Goal: Transaction & Acquisition: Purchase product/service

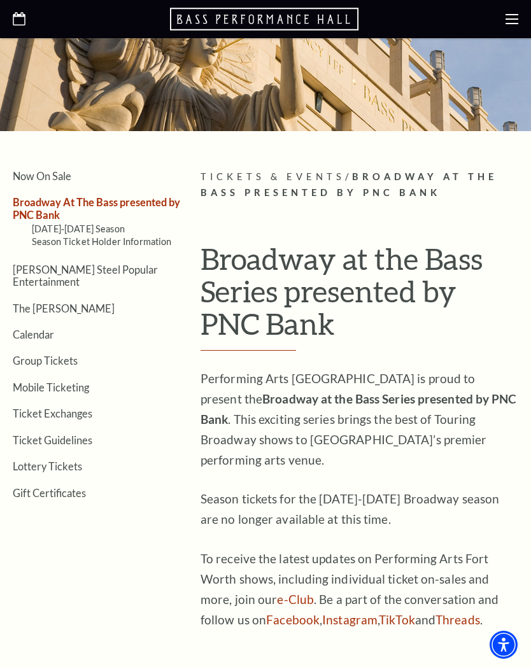
scroll to position [120, 0]
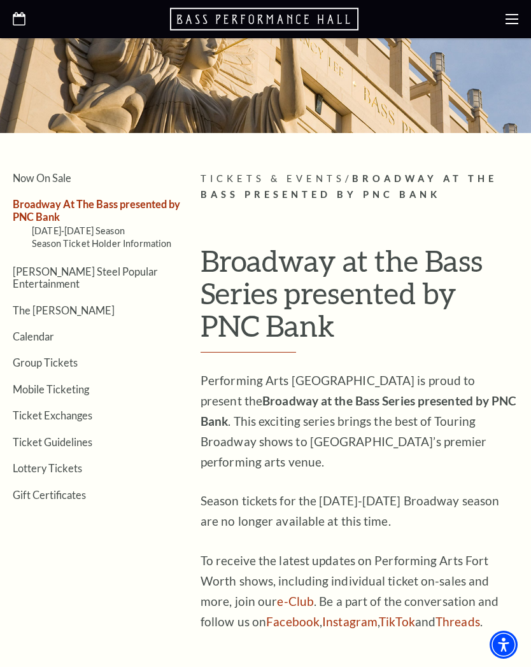
click at [57, 173] on link "Now On Sale" at bounding box center [42, 178] width 59 height 12
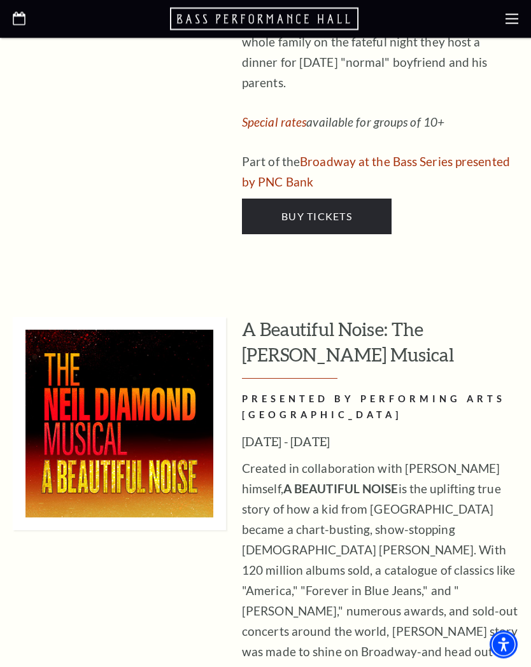
scroll to position [3315, 0]
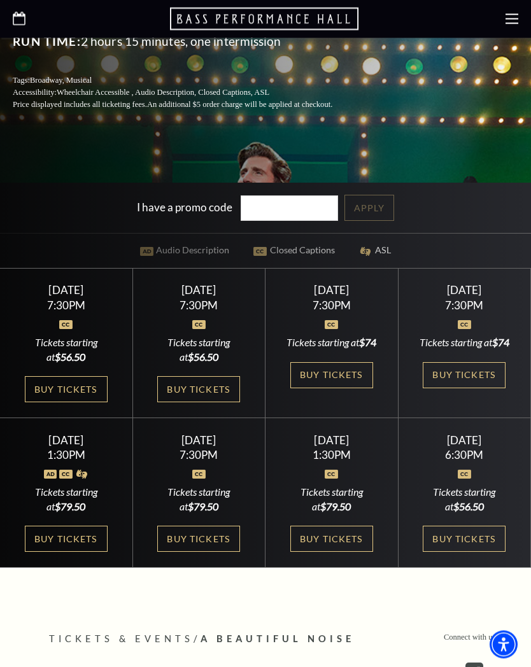
scroll to position [389, 0]
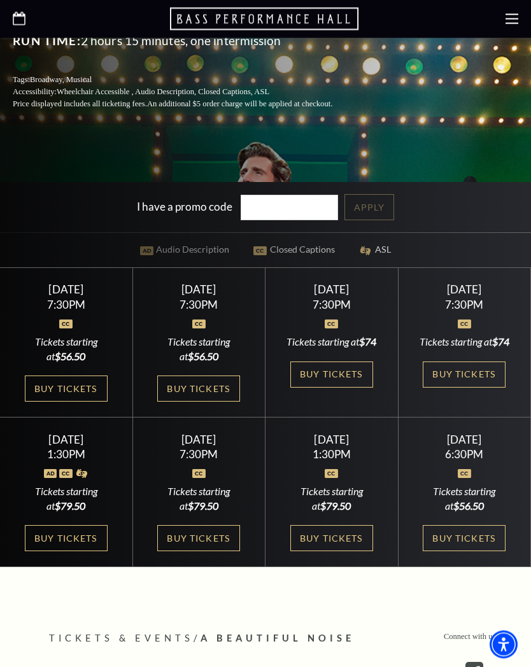
click at [330, 381] on link "Buy Tickets" at bounding box center [331, 375] width 83 height 26
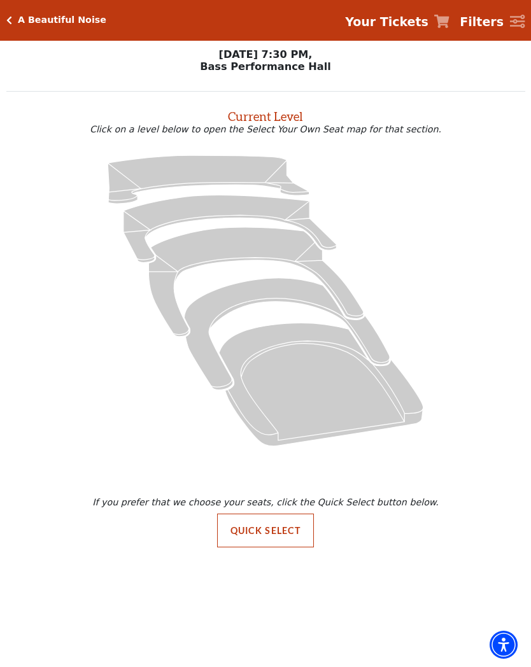
click at [327, 419] on icon "Orchestra / Parterre Circle - Seats Available: 30" at bounding box center [321, 384] width 204 height 123
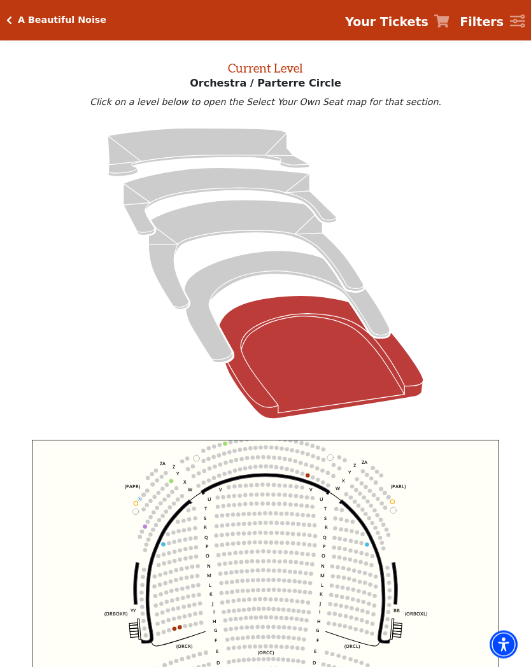
scroll to position [48, 0]
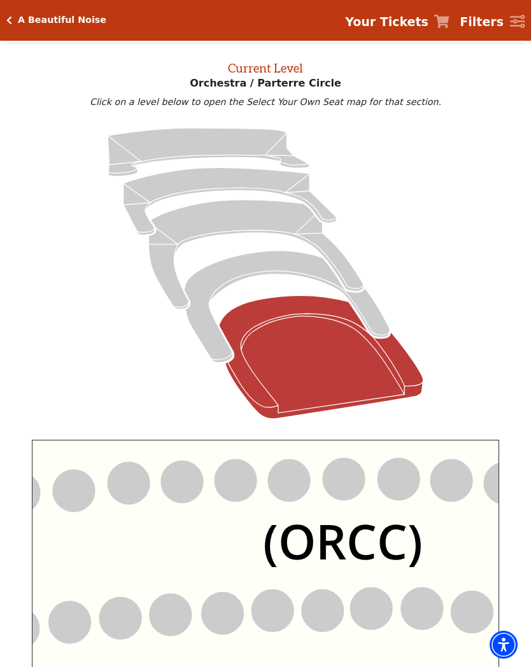
click at [378, 537] on text "(ORCC)" at bounding box center [343, 540] width 160 height 65
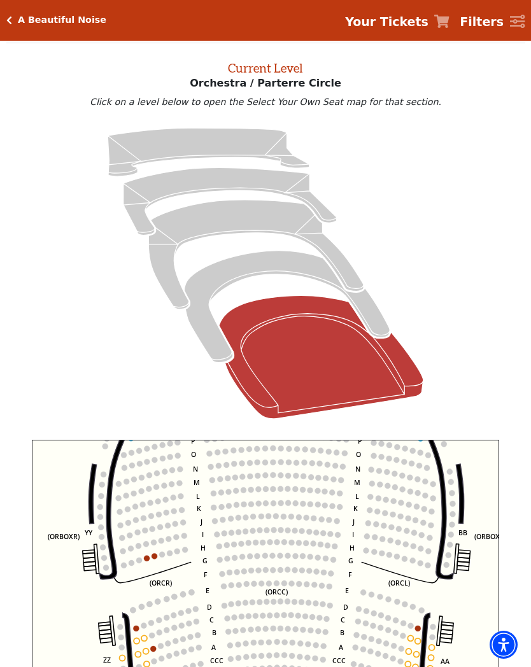
click at [407, 542] on icon "Left (ORPITL) Right (ORPITR) Center (ORPITC) ZZ AA YY BB ZA ZA (ORCL) (ORCR) (O…" at bounding box center [265, 600] width 467 height 321
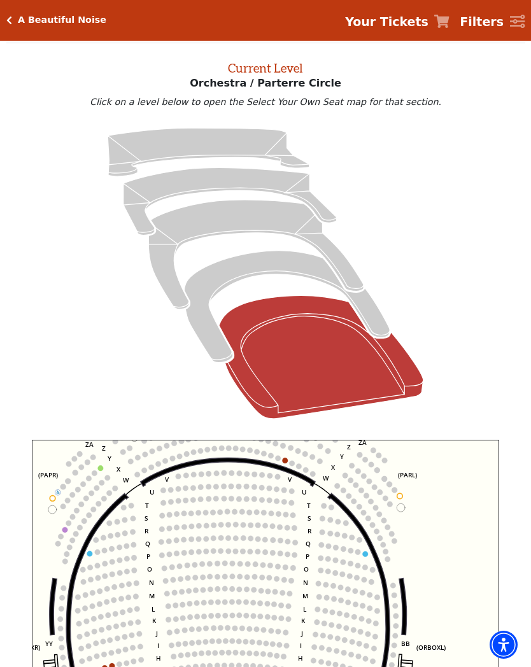
click at [365, 556] on circle at bounding box center [365, 554] width 6 height 6
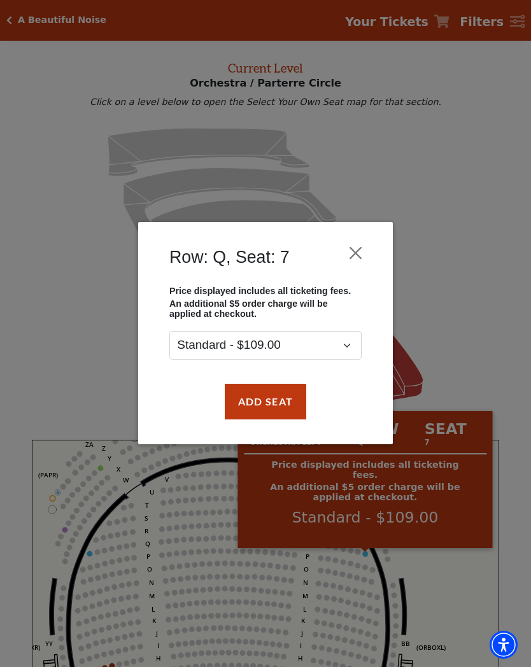
click at [445, 597] on div "Row: Q, Seat: 7 Price displayed includes all ticketing fees. An additional $5 o…" at bounding box center [265, 333] width 531 height 667
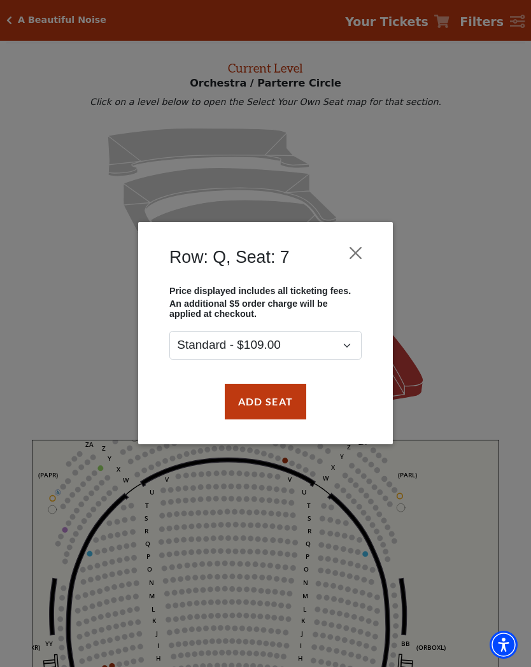
click at [361, 248] on button "Close" at bounding box center [356, 253] width 24 height 24
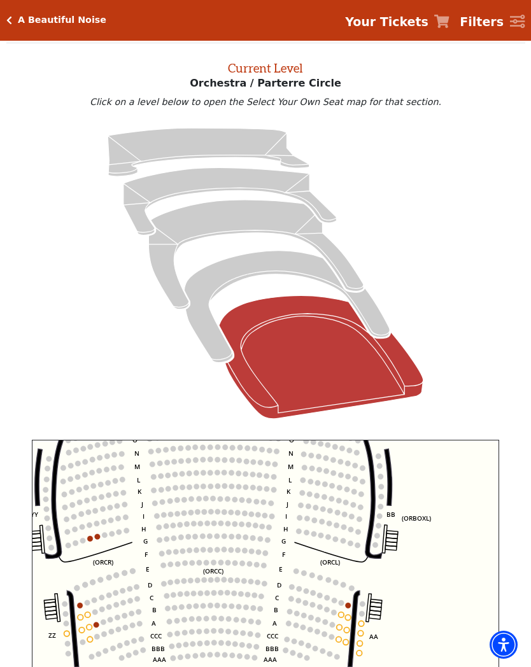
click at [349, 607] on circle at bounding box center [348, 606] width 6 height 6
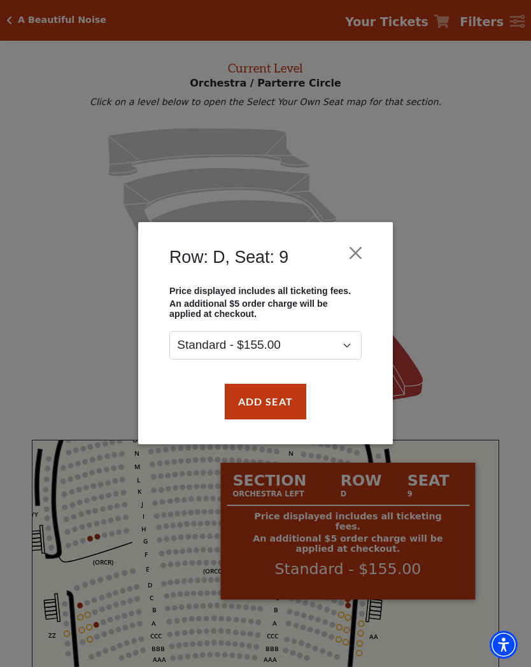
click at [429, 332] on div "Row: D, Seat: 9 Price displayed includes all ticketing fees. An additional $5 o…" at bounding box center [265, 333] width 531 height 667
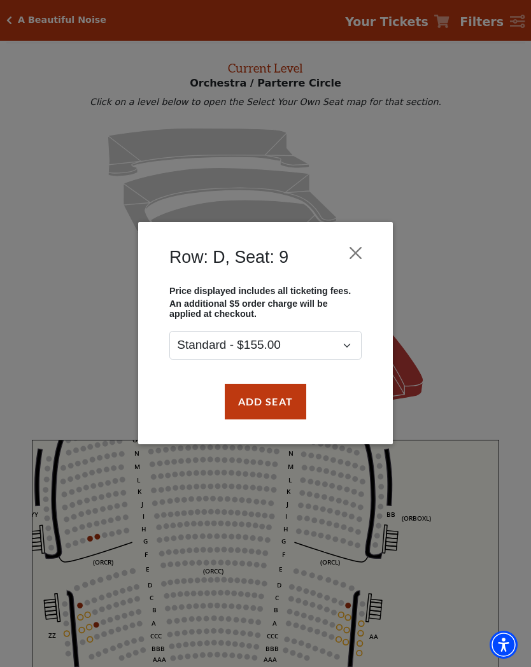
click at [359, 242] on button "Close" at bounding box center [356, 253] width 24 height 24
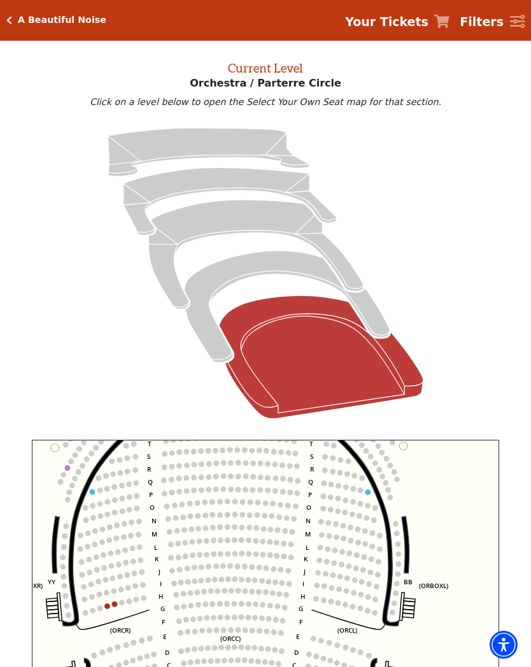
click at [379, 558] on icon "Left (ORPITL) Right (ORPITR) Center (ORPITC) ZZ AA YY BB ZA ZA (ORCL) (ORCR) (O…" at bounding box center [265, 600] width 467 height 321
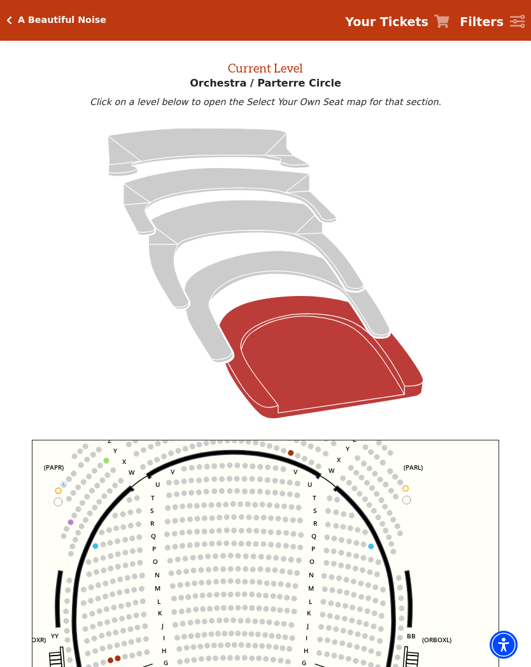
click at [18, 13] on div "A Beautiful Noise Your Tickets Filters" at bounding box center [265, 20] width 531 height 41
click at [18, 10] on div "A Beautiful Noise Your Tickets Filters" at bounding box center [265, 20] width 531 height 41
click at [50, 24] on h5 "A Beautiful Noise" at bounding box center [62, 20] width 88 height 11
click at [48, 14] on div "A Beautiful Noise Your Tickets Filters" at bounding box center [265, 20] width 531 height 41
click at [7, 22] on icon "Click here to go back to filters" at bounding box center [9, 20] width 6 height 9
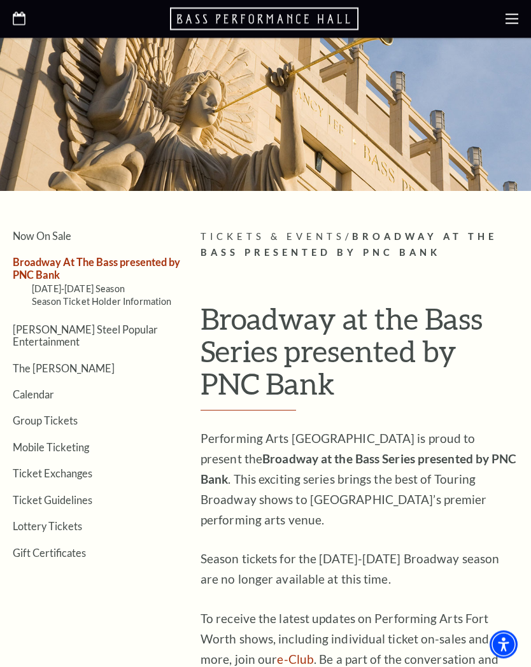
scroll to position [8, 0]
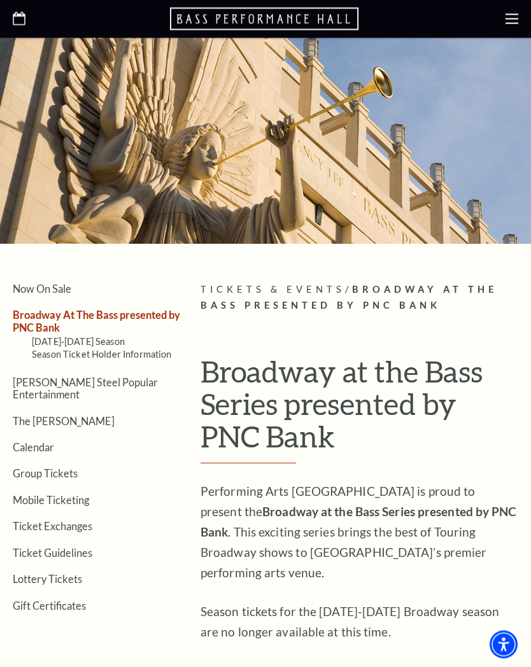
click at [43, 292] on link "Now On Sale" at bounding box center [42, 289] width 59 height 12
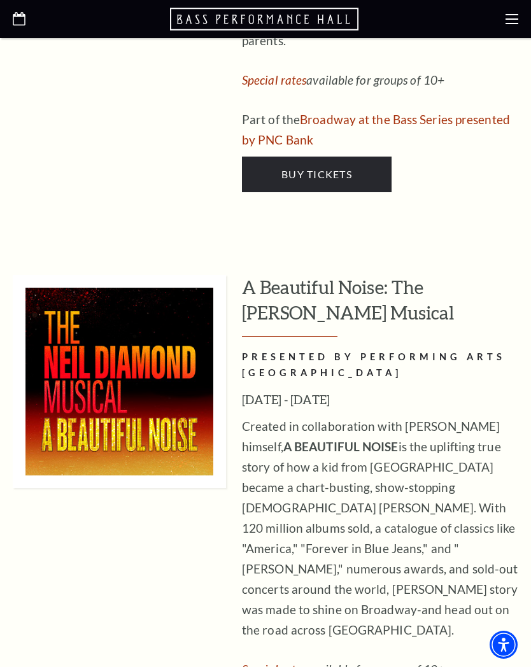
scroll to position [3363, 0]
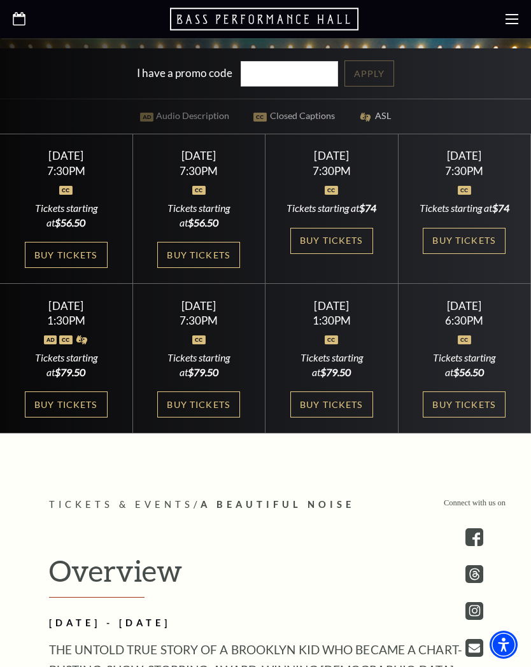
scroll to position [521, 0]
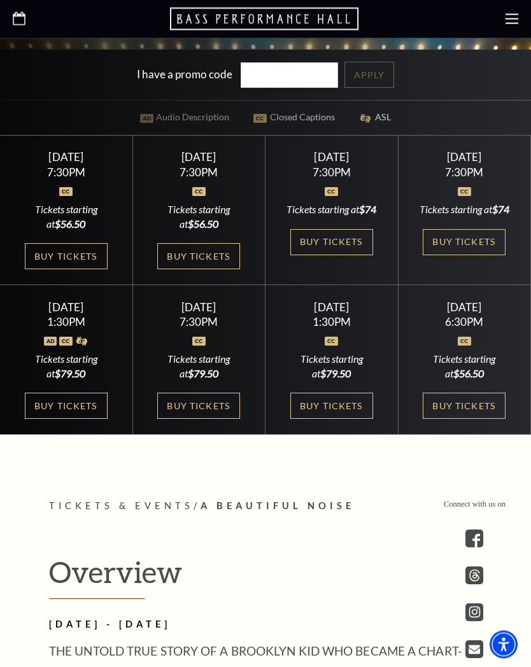
click at [337, 412] on link "Buy Tickets" at bounding box center [331, 406] width 83 height 26
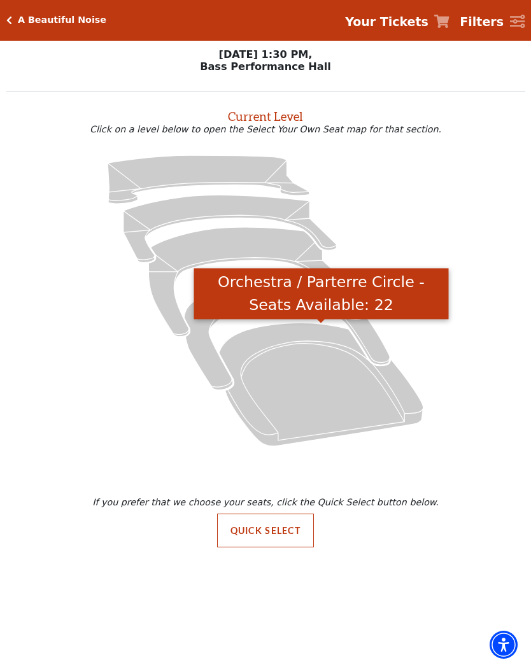
click at [347, 393] on icon "Orchestra / Parterre Circle - Seats Available: 22" at bounding box center [321, 384] width 204 height 123
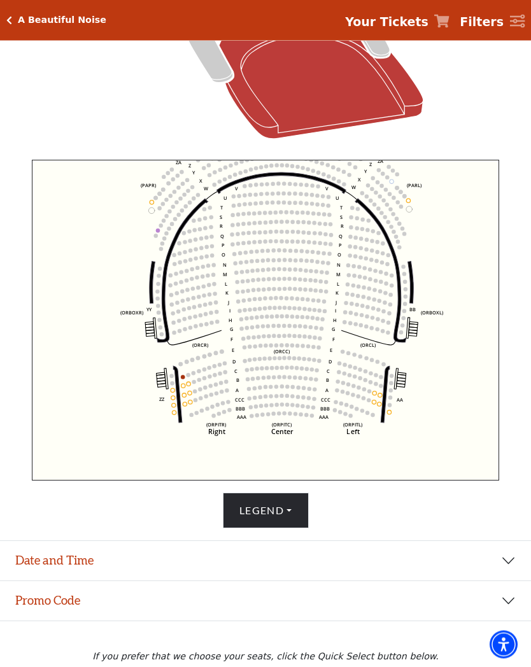
scroll to position [361, 0]
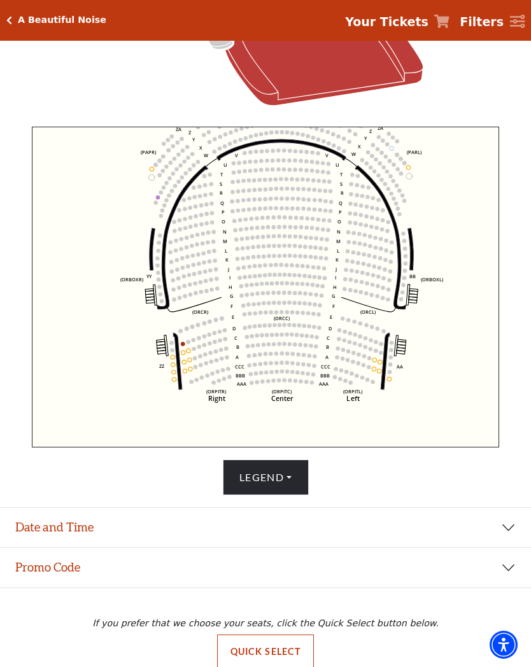
click at [290, 483] on button "Legend" at bounding box center [266, 477] width 86 height 36
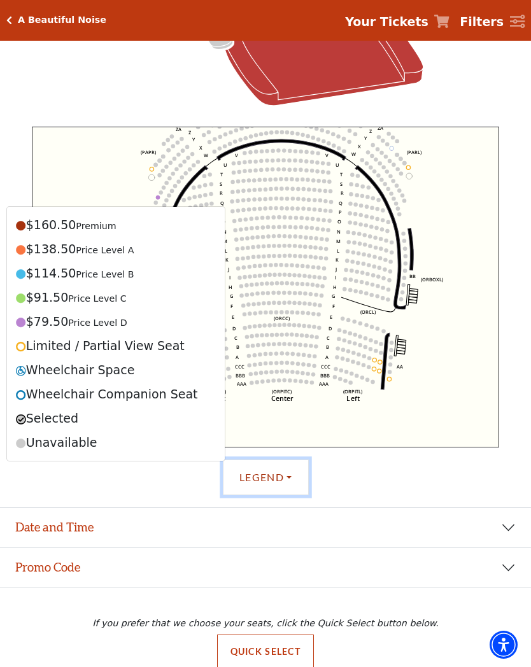
click at [457, 358] on icon "Left (ORPITL) Right (ORPITR) Center (ORPITC) ZZ AA YY BB ZA ZA (ORCL) (ORCR) (O…" at bounding box center [265, 287] width 467 height 321
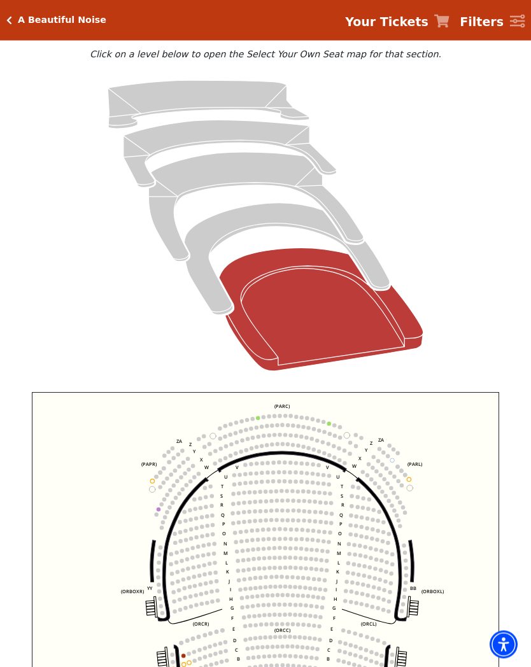
scroll to position [96, 0]
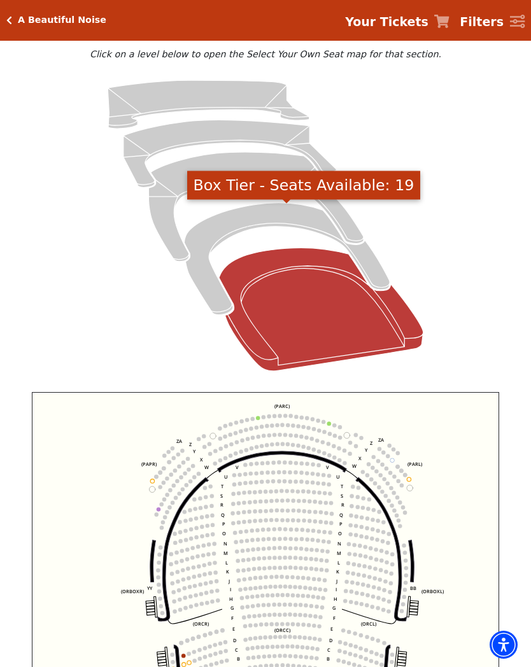
click at [269, 215] on icon "Box Tier - Seats Available: 19" at bounding box center [287, 259] width 206 height 112
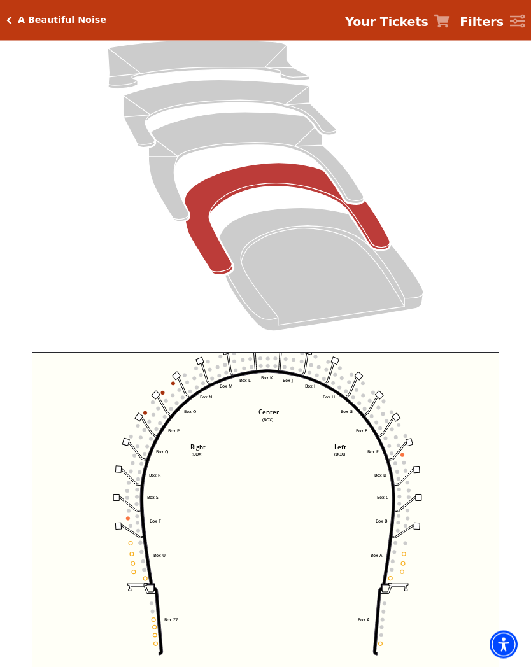
scroll to position [136, 0]
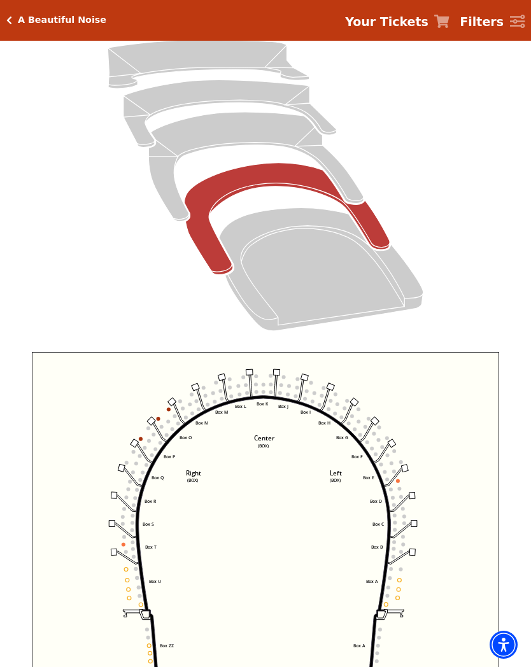
click at [431, 450] on icon "Left (BOX) Right (BOX) Center (BOX) Box ZZ Box U Box T Box S Box R Box Q Box P …" at bounding box center [265, 512] width 467 height 321
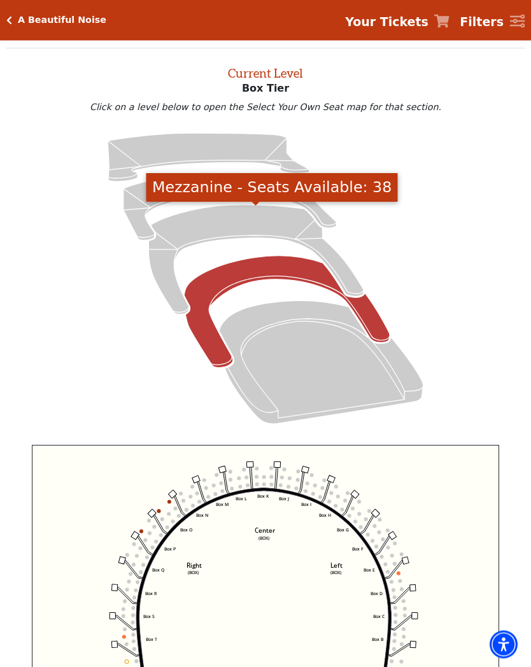
scroll to position [43, 0]
click at [242, 221] on icon "Mezzanine - Seats Available: 38" at bounding box center [255, 259] width 214 height 109
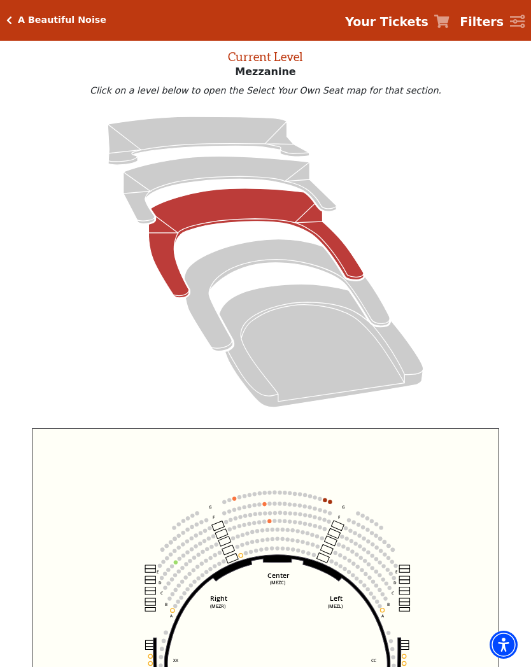
scroll to position [31, 0]
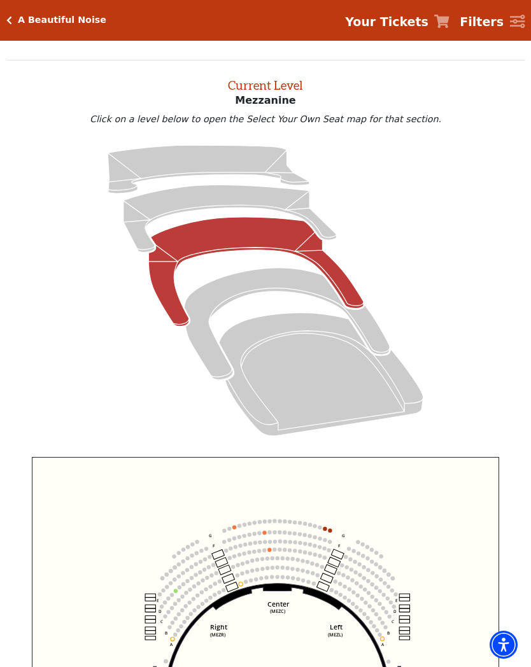
click at [272, 197] on icon "Lower Gallery - Seats Available: 14" at bounding box center [229, 218] width 213 height 67
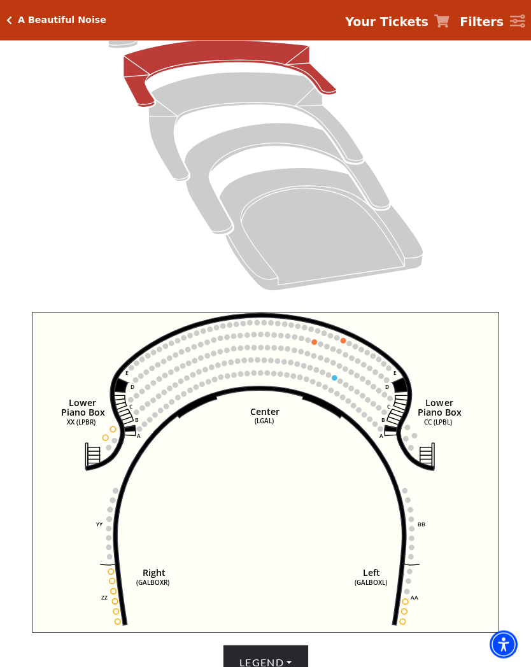
scroll to position [167, 0]
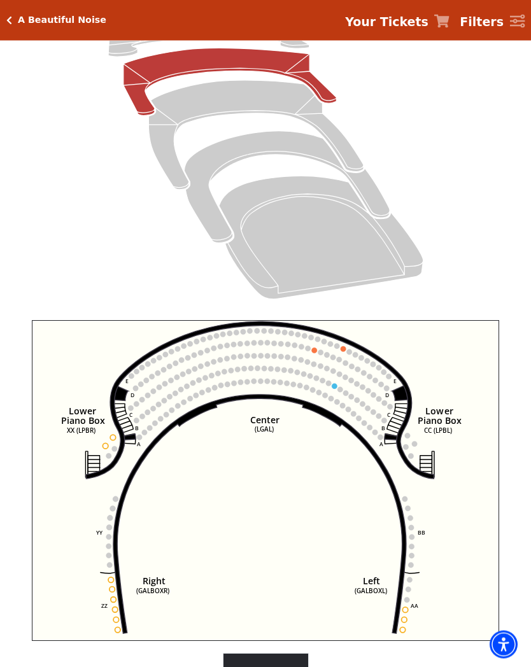
click at [19, 16] on h5 "A Beautiful Noise" at bounding box center [62, 20] width 88 height 11
click at [7, 16] on icon "Click here to go back to filters" at bounding box center [9, 20] width 6 height 9
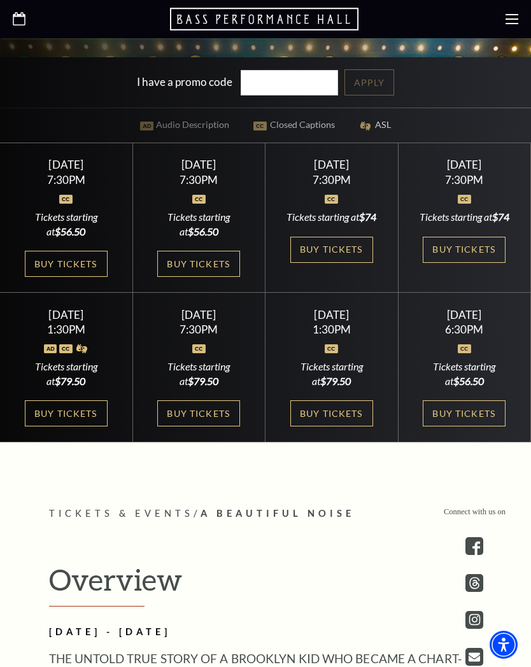
scroll to position [513, 0]
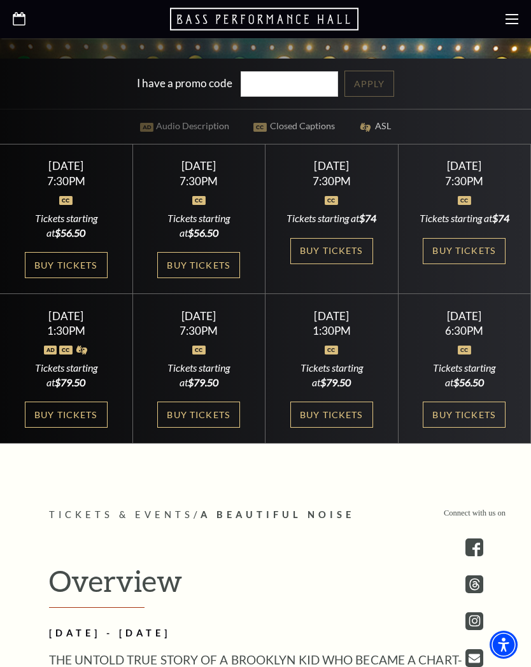
click at [64, 428] on link "Buy Tickets" at bounding box center [66, 414] width 83 height 26
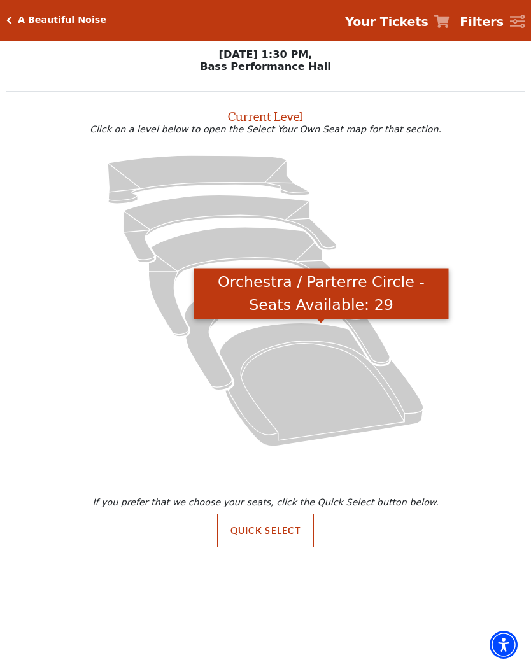
click at [303, 380] on icon "Orchestra / Parterre Circle - Seats Available: 29" at bounding box center [321, 384] width 204 height 123
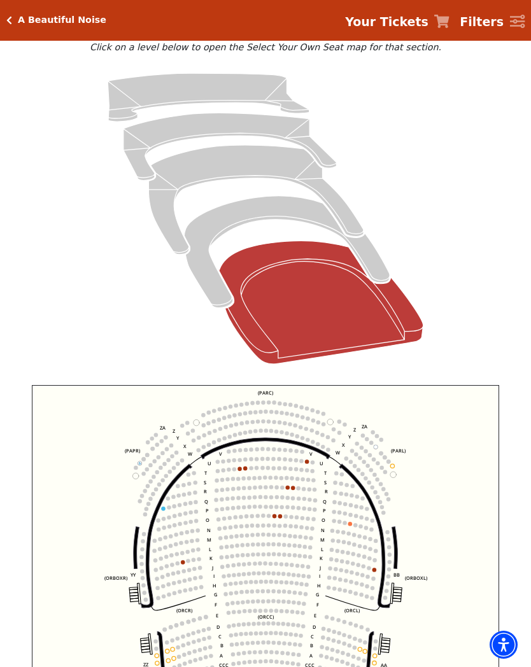
scroll to position [100, 0]
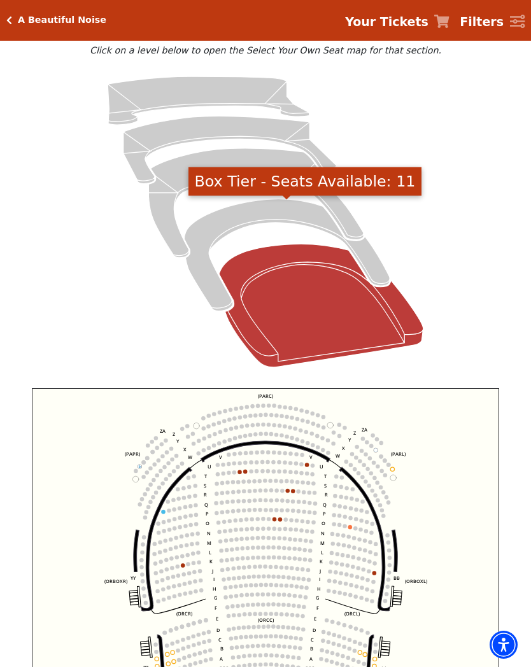
click at [283, 202] on icon "Box Tier - Seats Available: 11" at bounding box center [287, 255] width 206 height 112
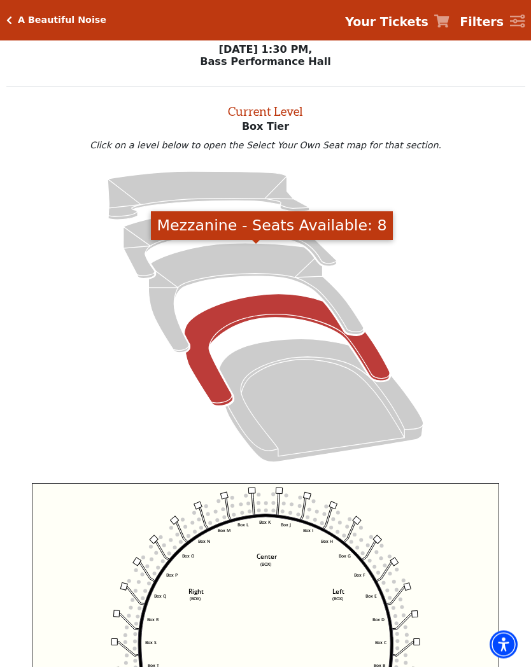
scroll to position [5, 0]
click at [264, 256] on icon "Mezzanine - Seats Available: 8" at bounding box center [255, 297] width 214 height 109
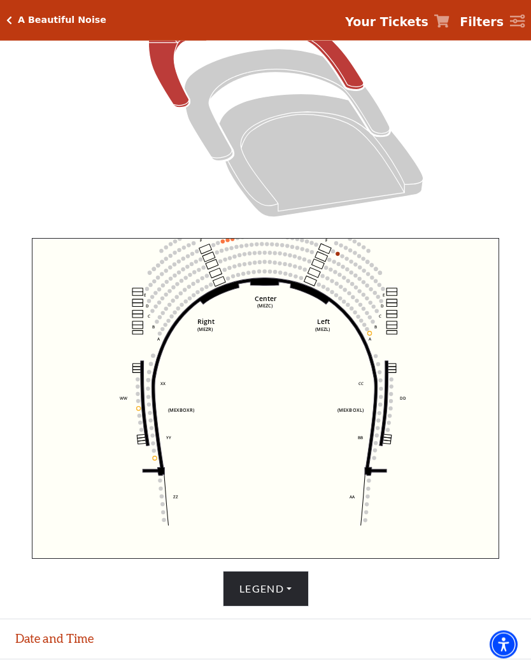
scroll to position [250, 0]
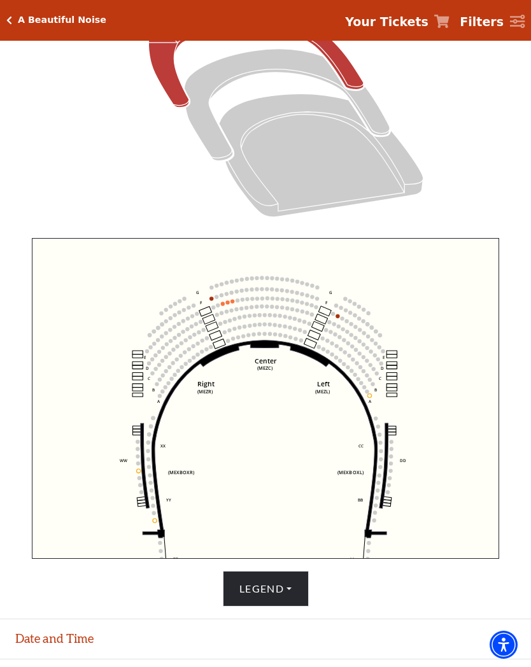
click at [274, 596] on button "Legend" at bounding box center [266, 589] width 86 height 36
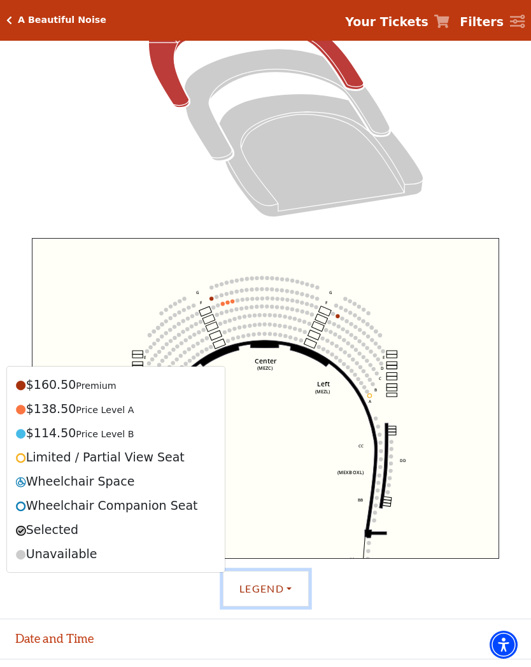
click at [437, 486] on icon "Center (MEZC) Right (MEZR) Left (MEZL) (MEXBOXR) (MEXBOXL) XX WW CC DD YY BB ZZ…" at bounding box center [265, 398] width 467 height 321
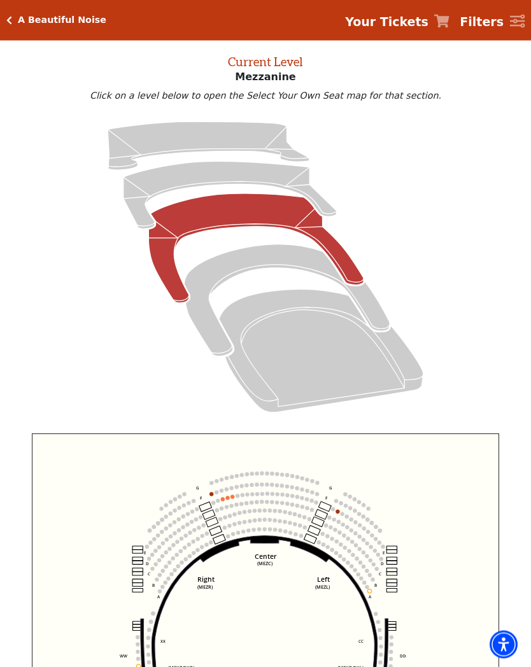
scroll to position [50, 0]
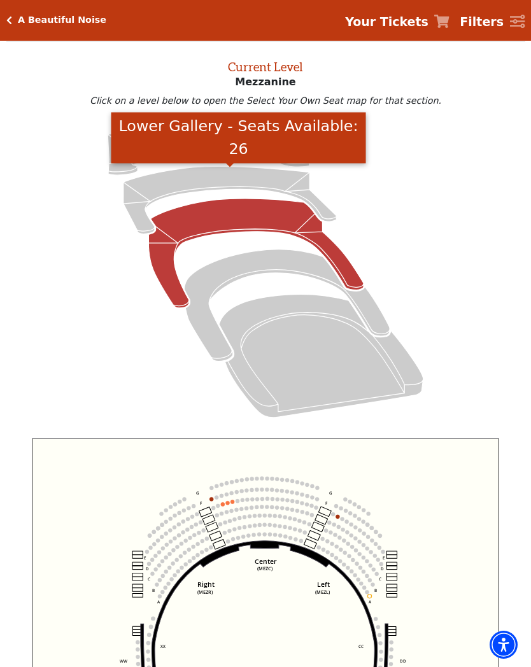
click at [253, 180] on icon "Lower Gallery - Seats Available: 26" at bounding box center [229, 200] width 213 height 67
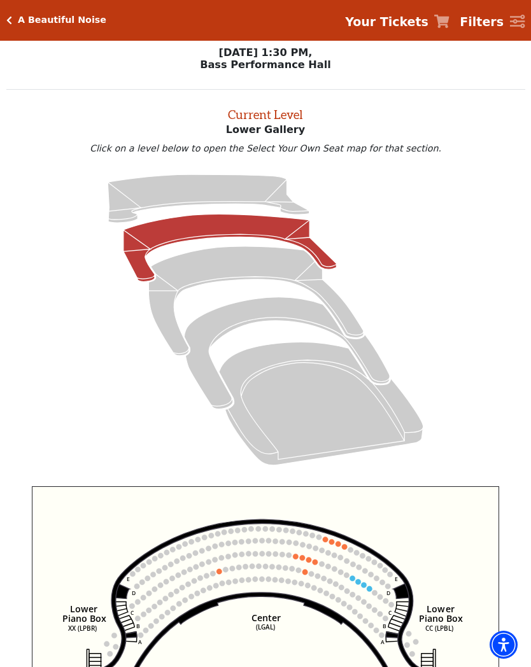
scroll to position [0, 0]
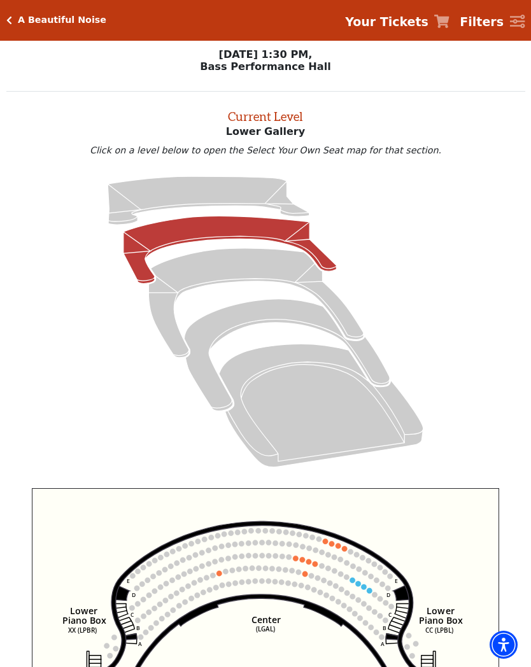
click at [28, 22] on h5 "A Beautiful Noise" at bounding box center [62, 20] width 88 height 11
click at [9, 17] on icon "Click here to go back to filters" at bounding box center [9, 20] width 6 height 9
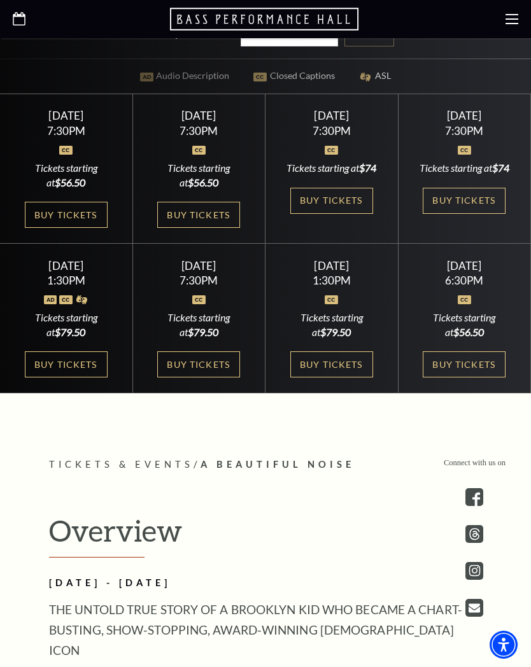
scroll to position [571, 0]
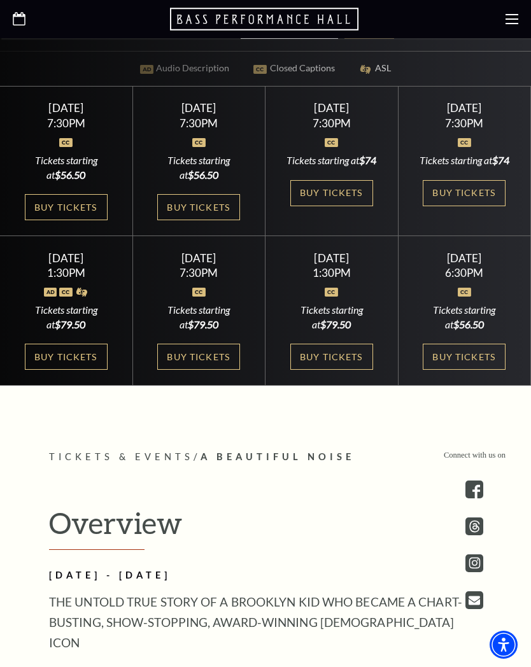
click at [459, 358] on link "Buy Tickets" at bounding box center [463, 357] width 83 height 26
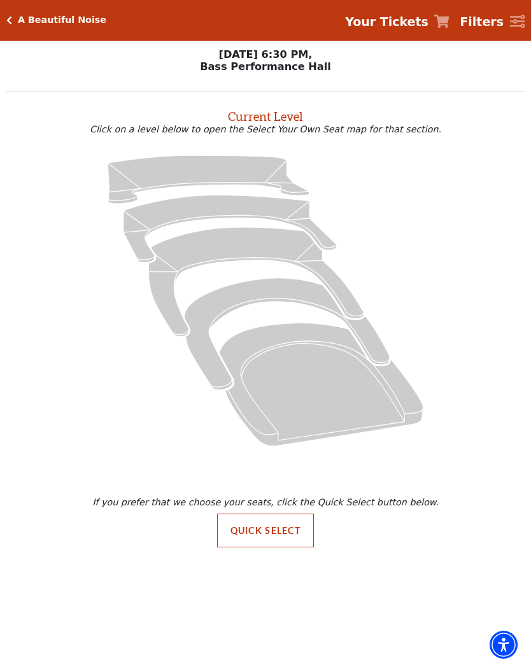
click at [295, 401] on icon "Orchestra / Parterre Circle - Seats Available: 29" at bounding box center [321, 384] width 204 height 123
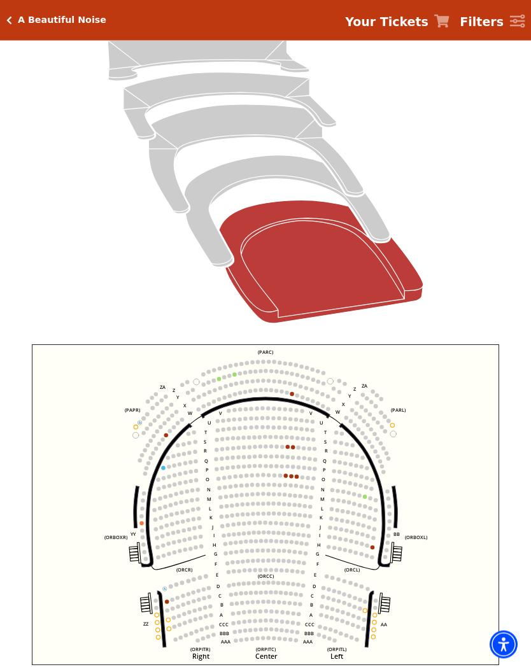
scroll to position [144, 0]
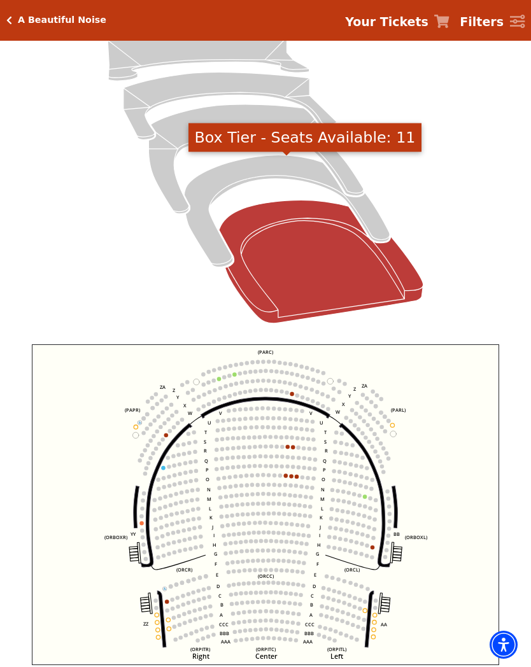
click at [251, 163] on icon "Box Tier - Seats Available: 11" at bounding box center [287, 211] width 206 height 112
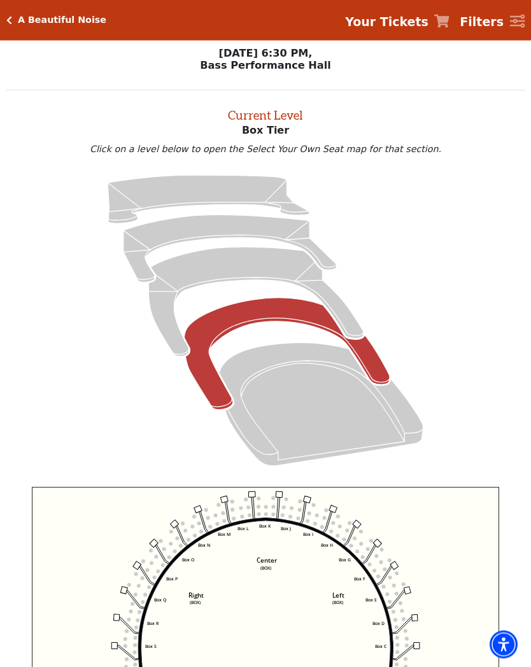
scroll to position [0, 0]
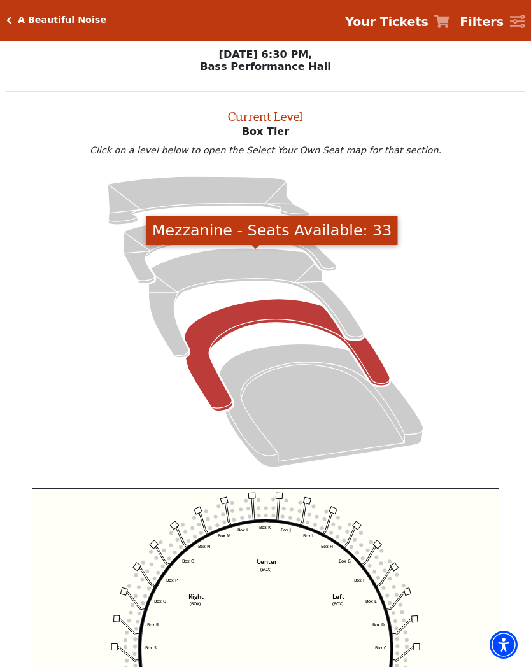
click at [275, 266] on icon "Mezzanine - Seats Available: 33" at bounding box center [255, 302] width 214 height 109
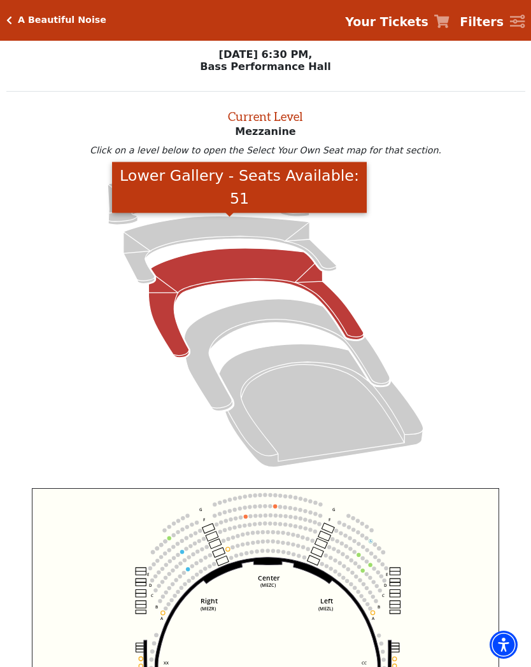
click at [250, 229] on icon "Lower Gallery - Seats Available: 51" at bounding box center [229, 249] width 213 height 67
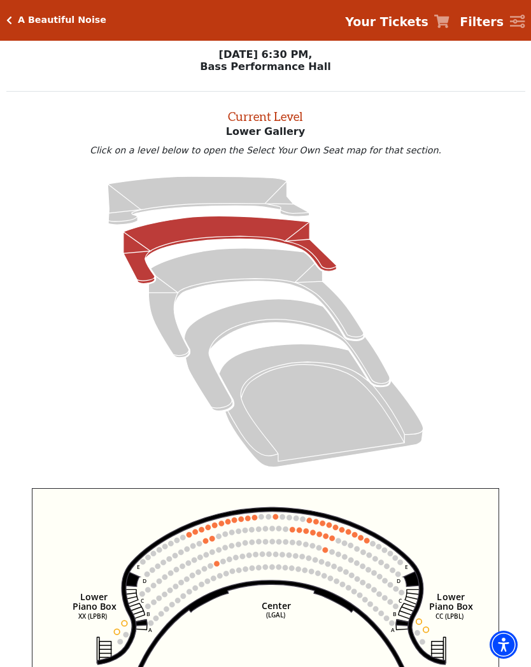
click at [9, 17] on icon "Click here to go back to filters" at bounding box center [9, 20] width 6 height 9
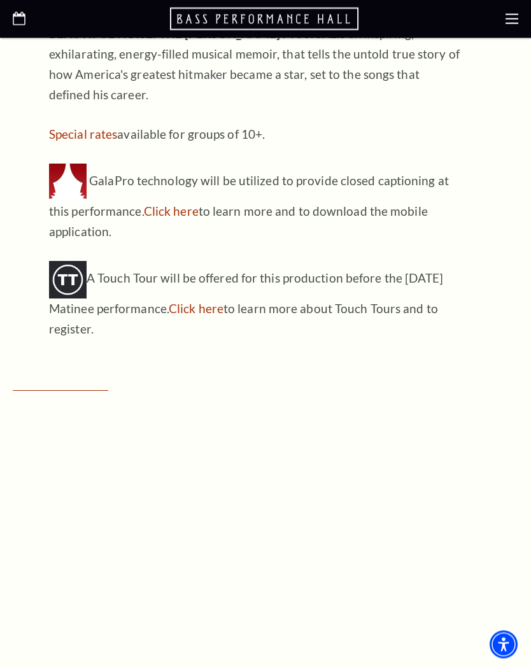
scroll to position [1443, 0]
